Goal: Register for event/course

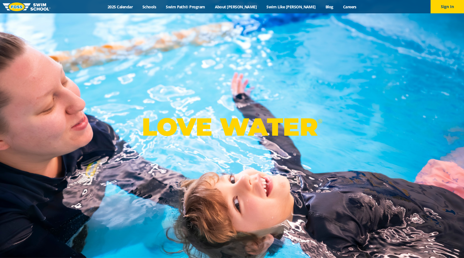
click at [206, 8] on link "Swim Path® Program" at bounding box center [185, 6] width 49 height 5
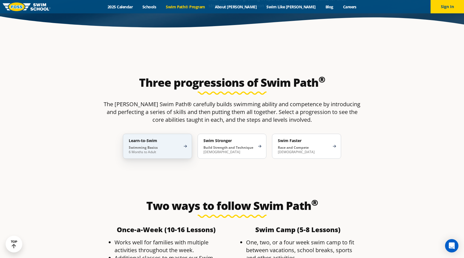
scroll to position [878, 0]
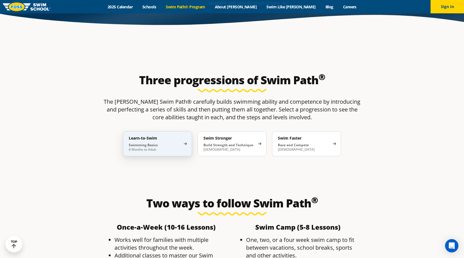
click at [185, 131] on div "Learn-to-Swim Swimming Basics 6 Months to Adult" at bounding box center [157, 143] width 69 height 25
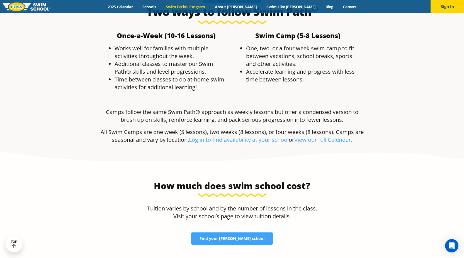
scroll to position [1541, 0]
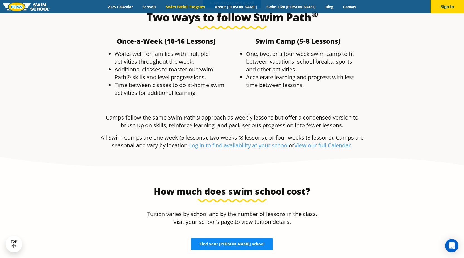
click at [217, 243] on span "Find your FOSS school" at bounding box center [231, 245] width 65 height 4
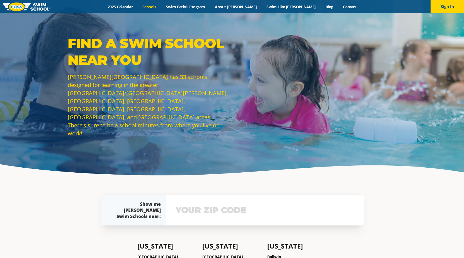
scroll to position [233, 0]
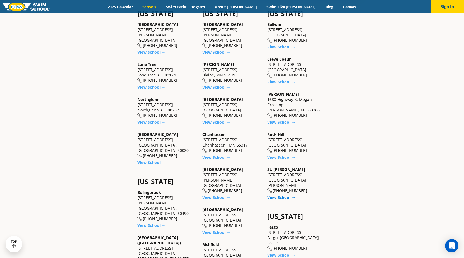
click at [284, 195] on link "View School →" at bounding box center [281, 197] width 28 height 5
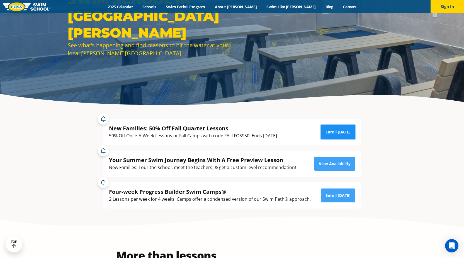
click at [337, 130] on link "Enroll Today" at bounding box center [338, 132] width 35 height 14
